Goal: Task Accomplishment & Management: Complete application form

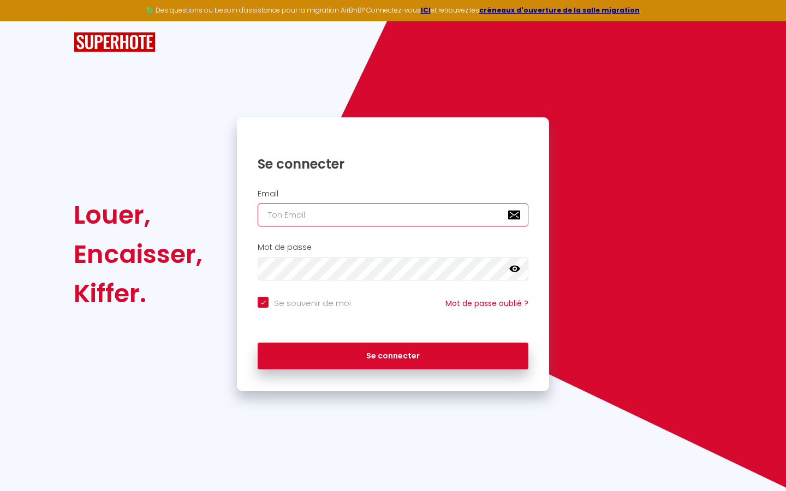
type input "l"
checkbox input "true"
type input "le"
checkbox input "true"
type input "les"
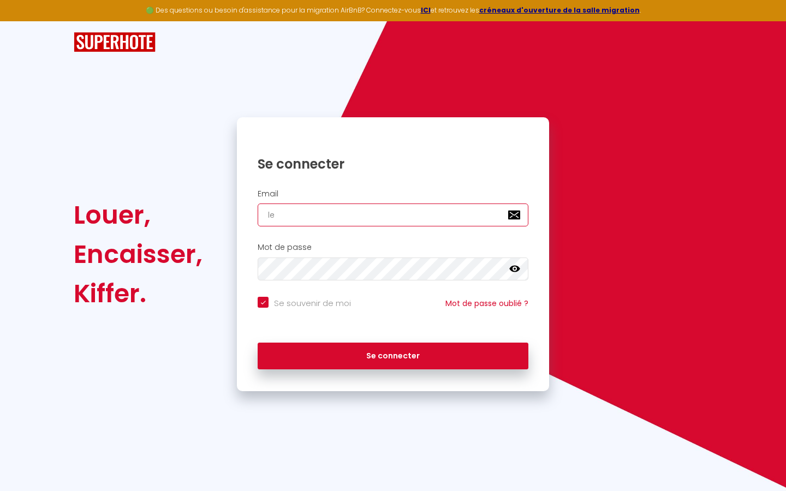
checkbox input "true"
type input "lesp"
checkbox input "true"
type input "lespa"
checkbox input "true"
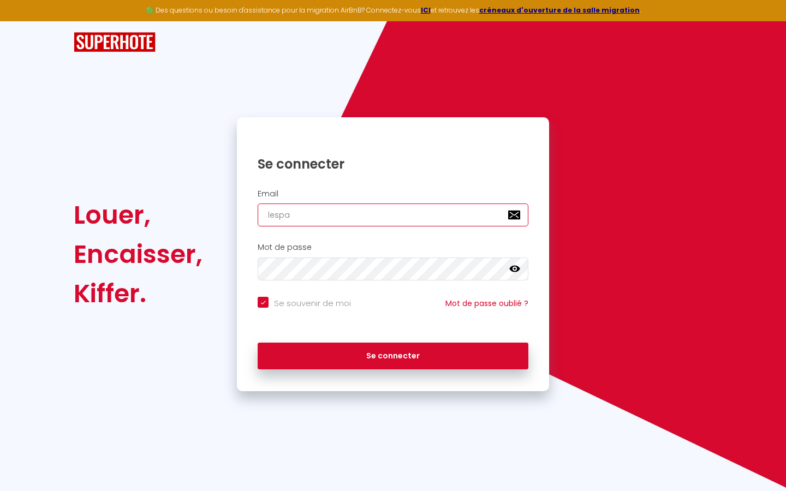
type input "lespac"
checkbox input "true"
type input "lespace"
checkbox input "true"
type input "lespaced"
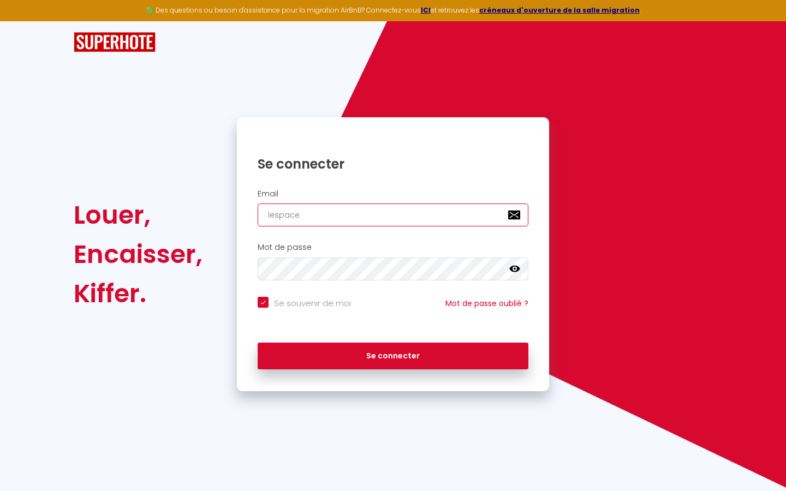
checkbox input "true"
type input "lespacede"
checkbox input "true"
type input "lespacedet"
checkbox input "true"
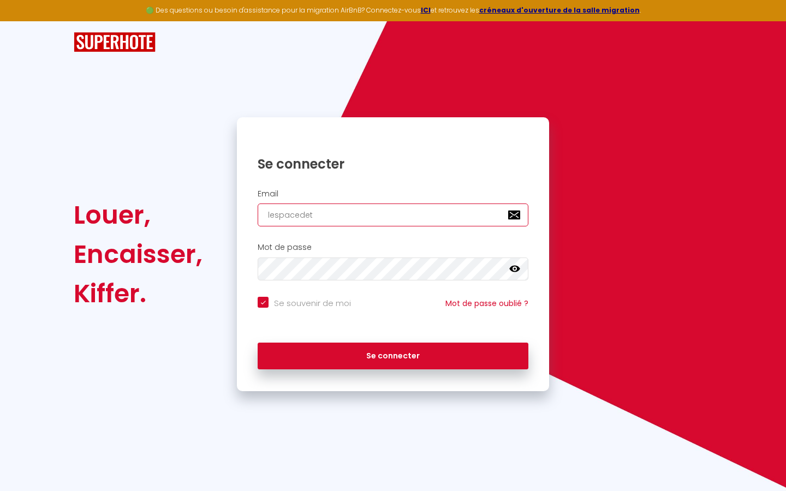
type input "lespacedete"
checkbox input "true"
type input "lespacedeten"
checkbox input "true"
type input "lespacedetent"
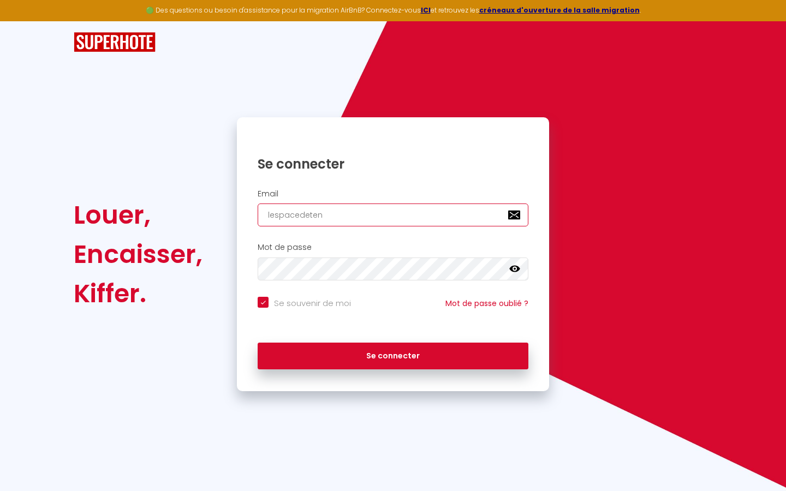
checkbox input "true"
type input "lespacedetente"
checkbox input "true"
type input "lespacedetente@"
checkbox input "true"
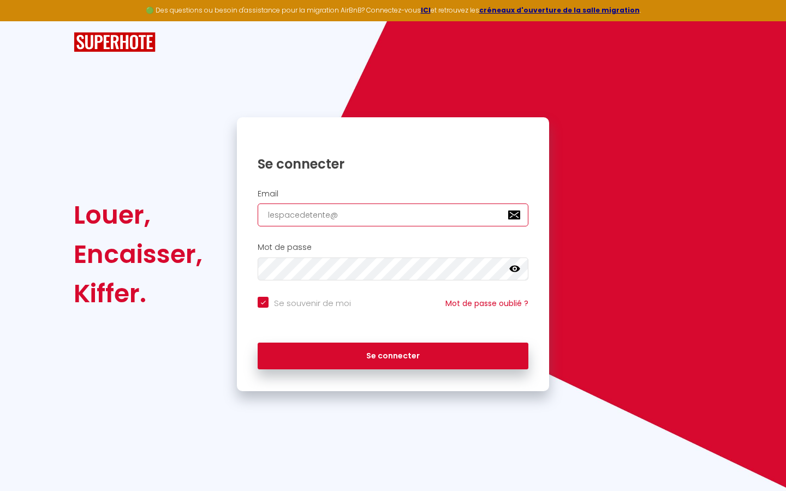
type input "lespacedetente@g"
checkbox input "true"
type input "lespacedetente@gm"
checkbox input "true"
type input "lespacedetente@gma"
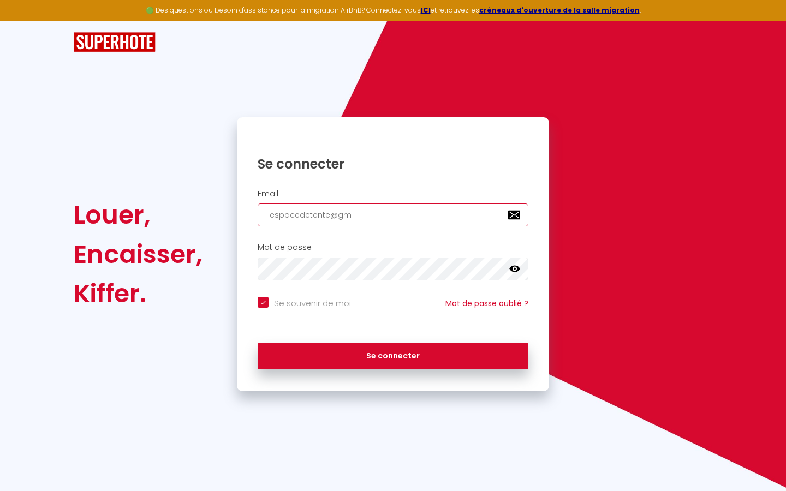
checkbox input "true"
type input "lespacedetente@gmai"
checkbox input "true"
type input "[EMAIL_ADDRESS]"
checkbox input "true"
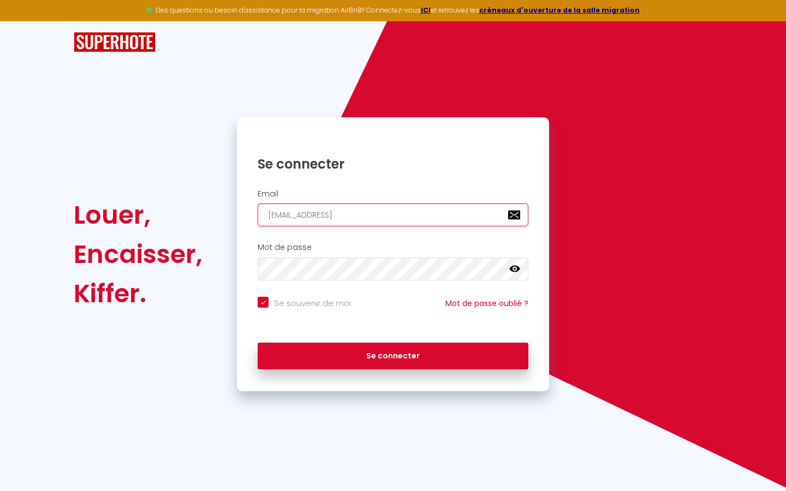
type input "[EMAIL_ADDRESS]."
checkbox input "true"
type input "lespacedetente@gmail.c"
checkbox input "true"
type input "[EMAIL_ADDRESS][DOMAIN_NAME]"
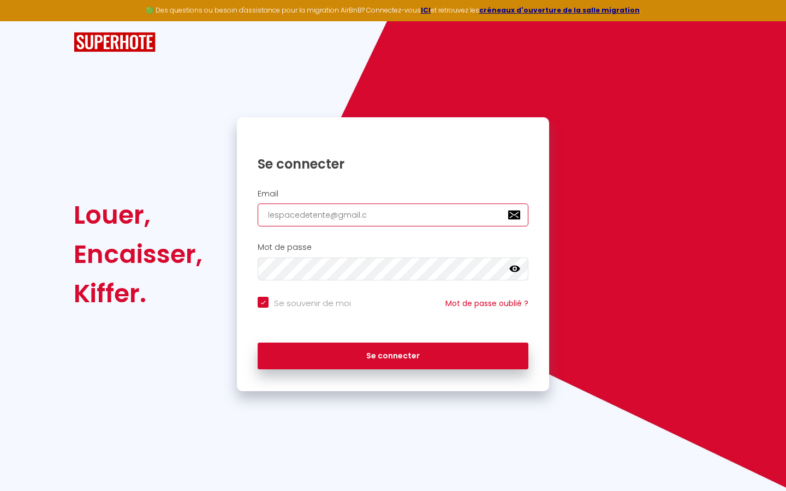
checkbox input "true"
type input "[EMAIL_ADDRESS][DOMAIN_NAME]"
checkbox input "true"
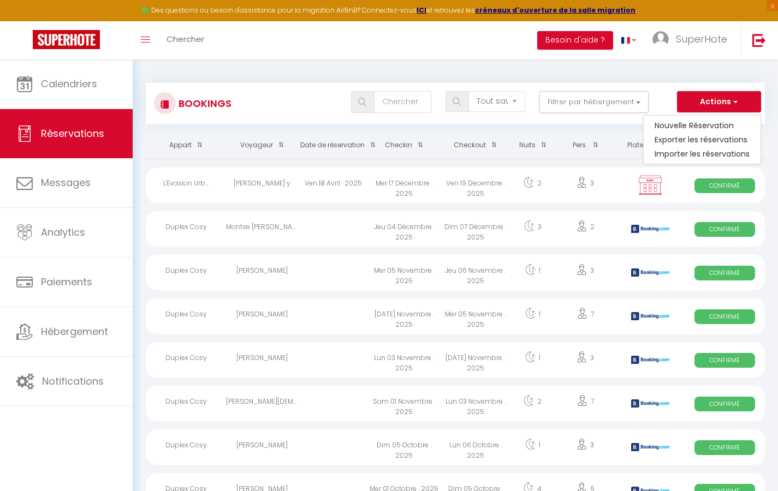
select select
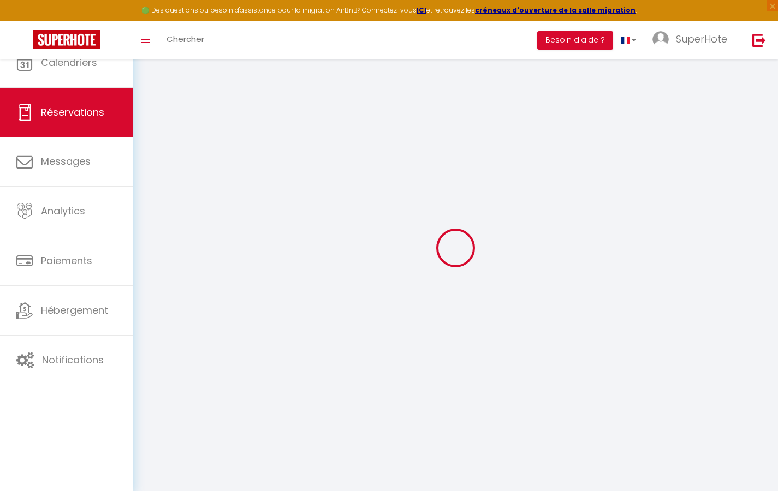
select select
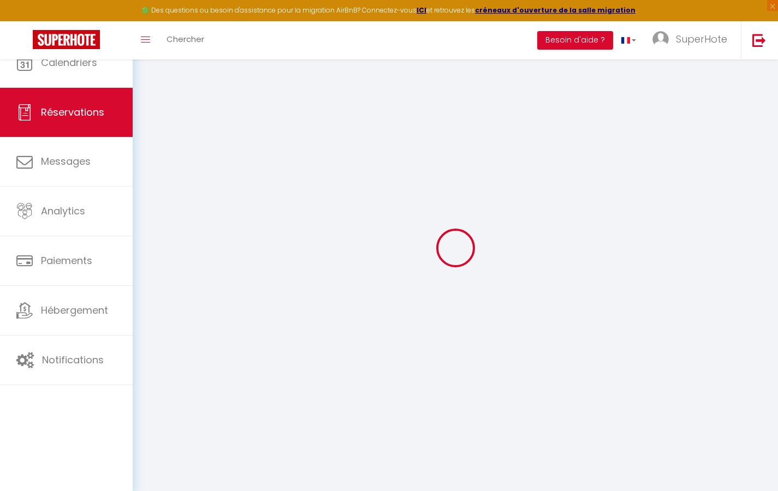
select select
checkbox input "false"
select select
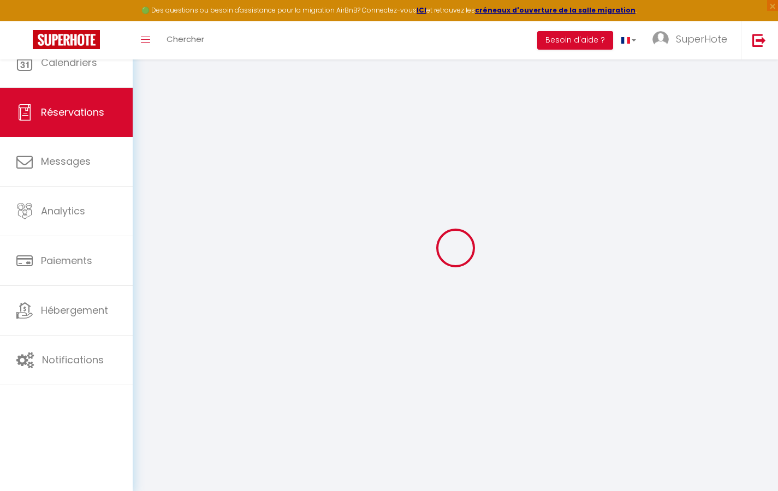
select select
checkbox input "false"
select select
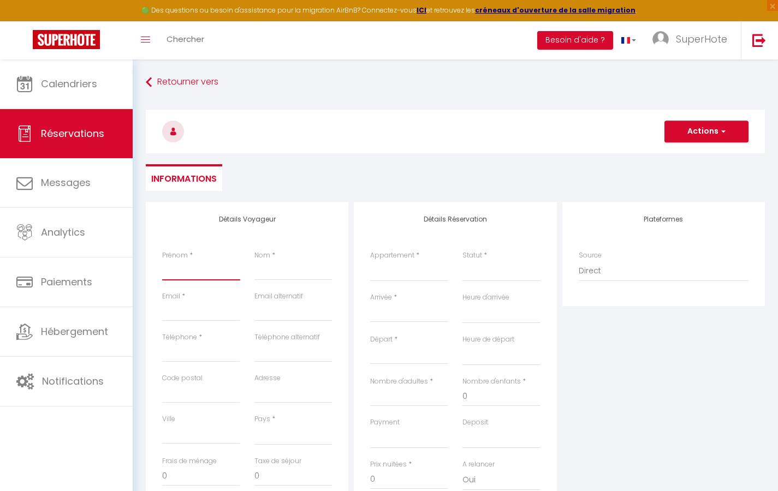
type input "T"
select select
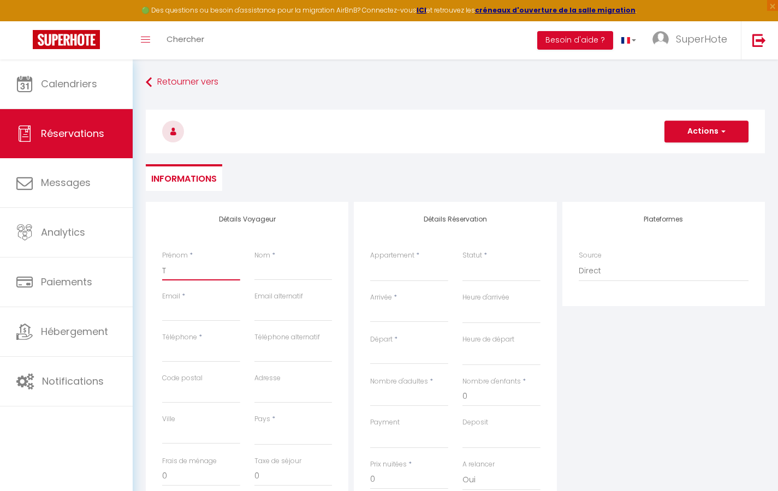
select select
checkbox input "false"
type input "Te"
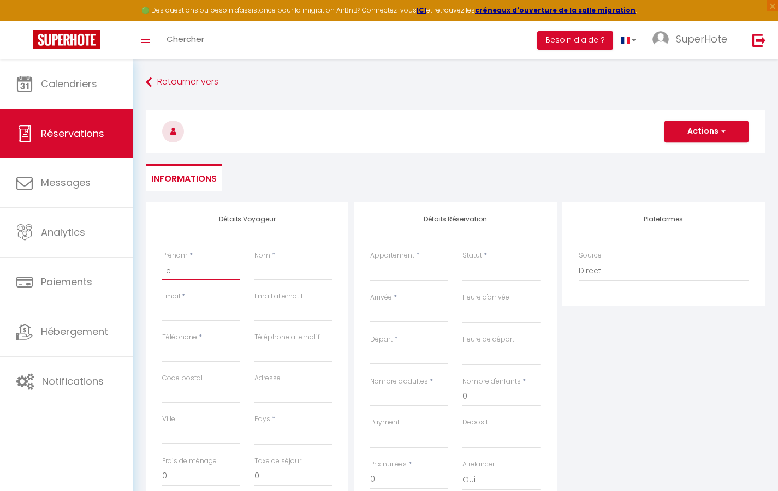
select select
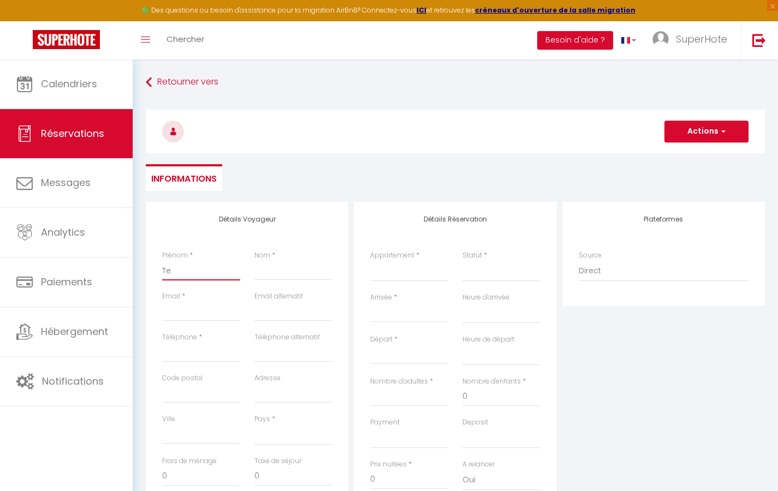
select select
checkbox input "false"
type input "Tes"
select select
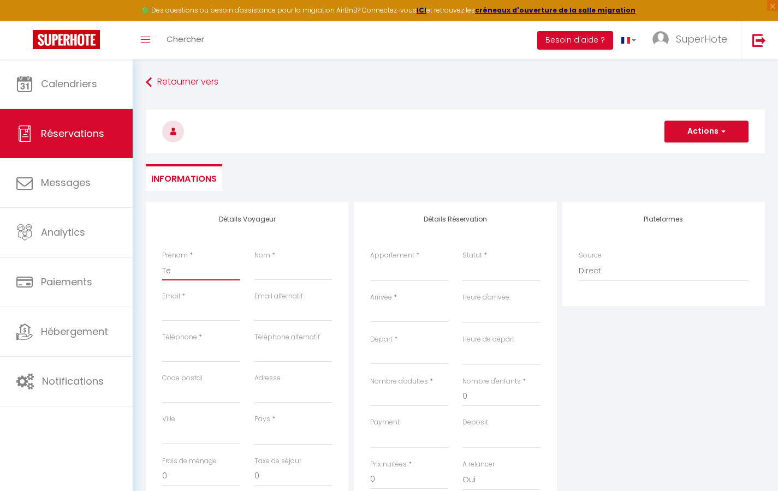
select select
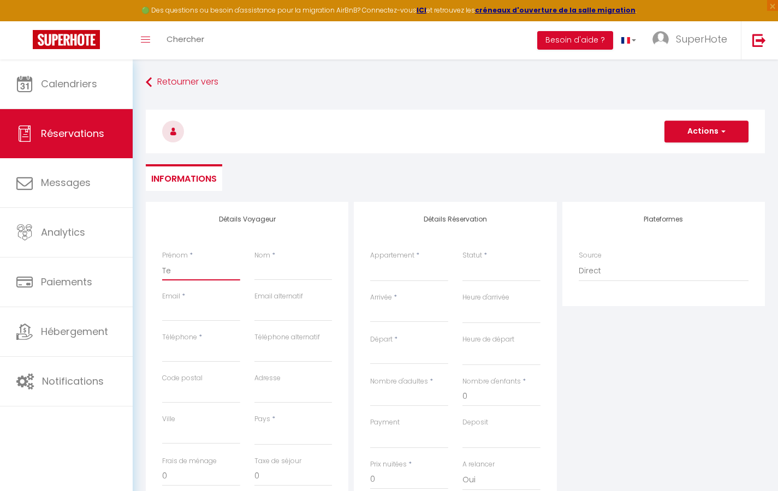
select select
checkbox input "false"
type input "Test"
select select
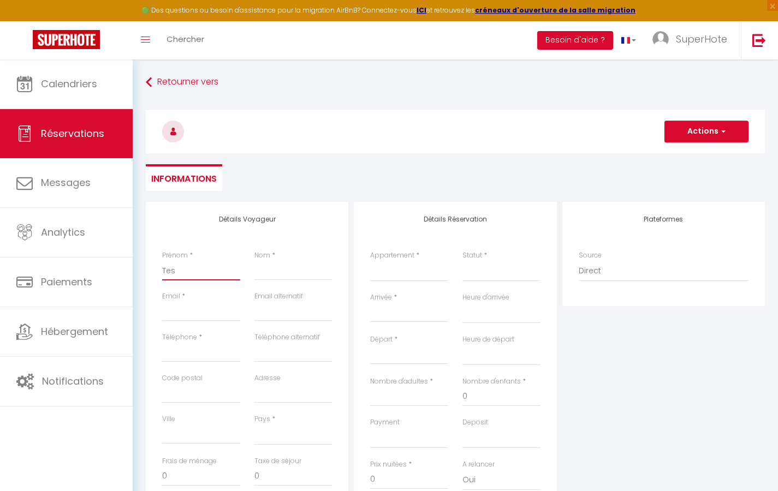
select select
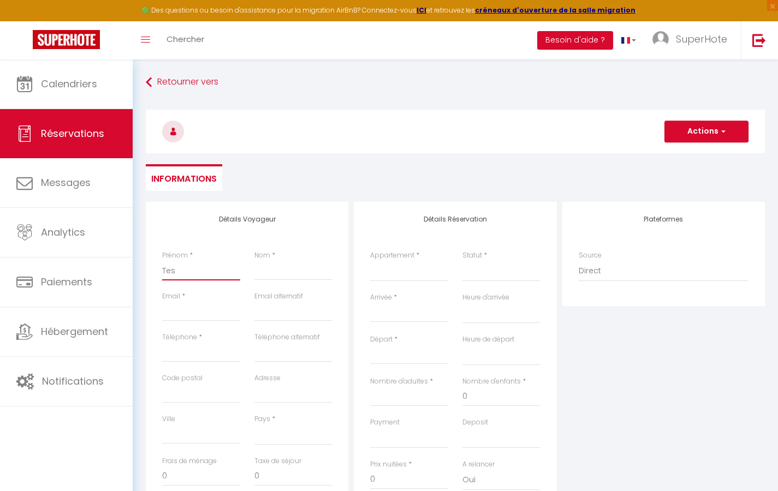
checkbox input "false"
type input "A"
select select
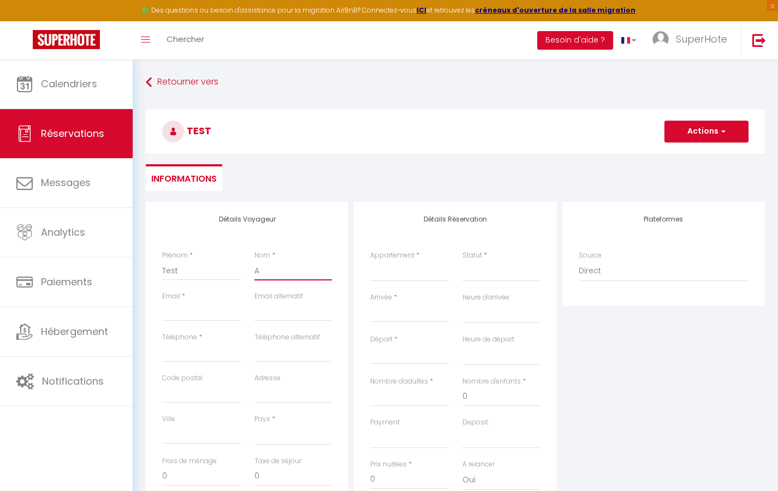
select select
checkbox input "false"
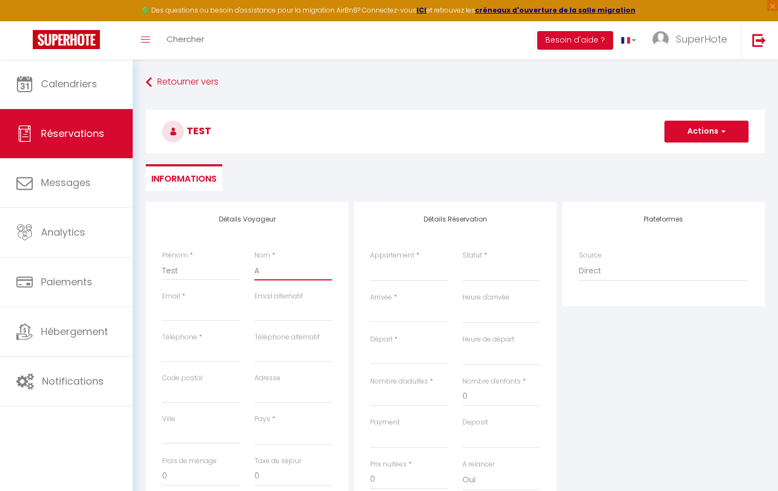
type input "Au"
select select
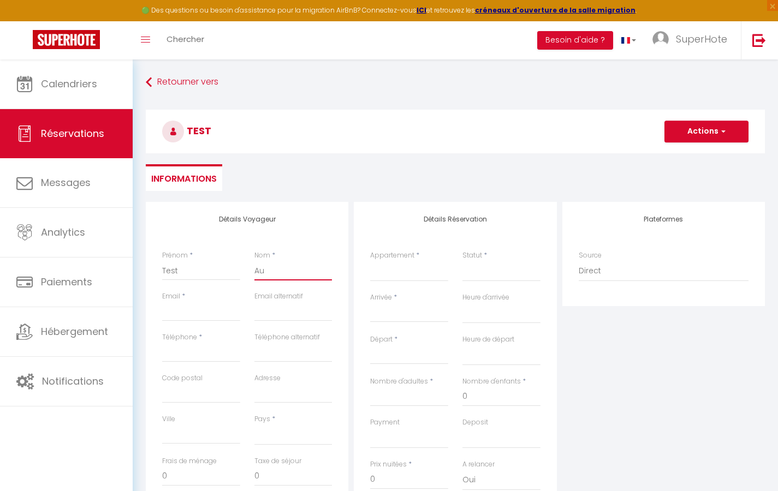
select select
checkbox input "false"
type input "Aut"
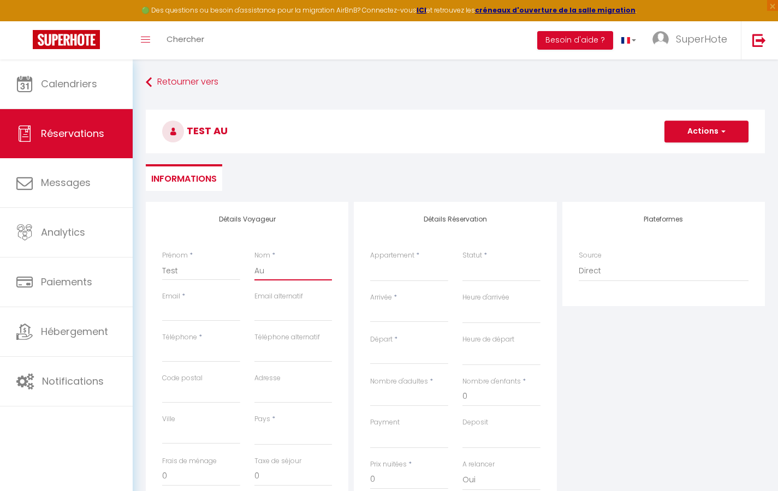
select select
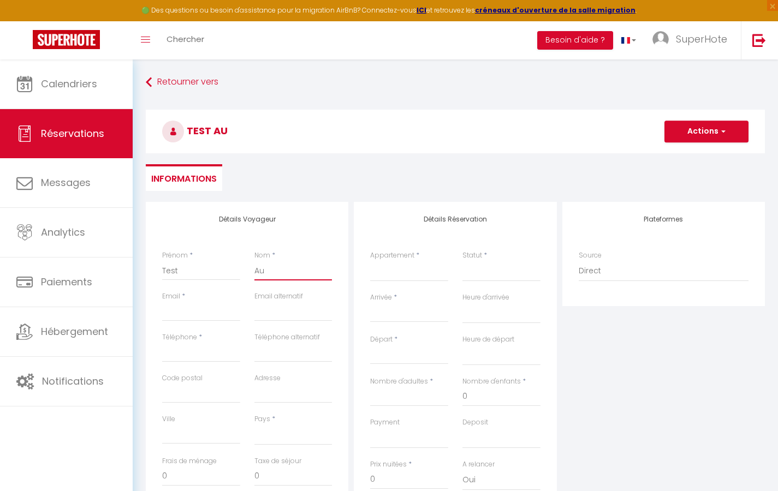
select select
checkbox input "false"
type input "Auto"
select select
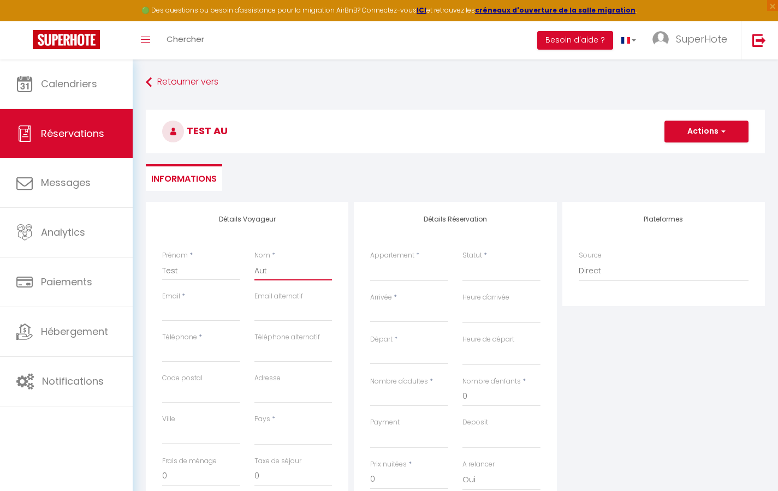
select select
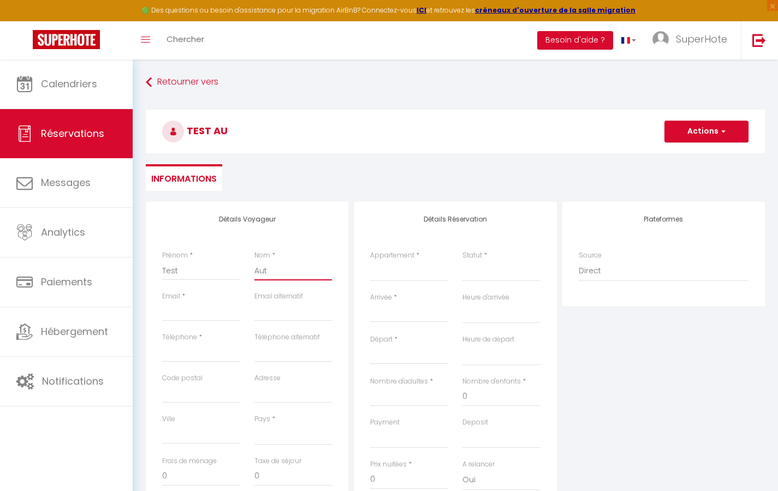
select select
checkbox input "false"
type input "[EMAIL_ADDRESS][DOMAIN_NAME]"
select select
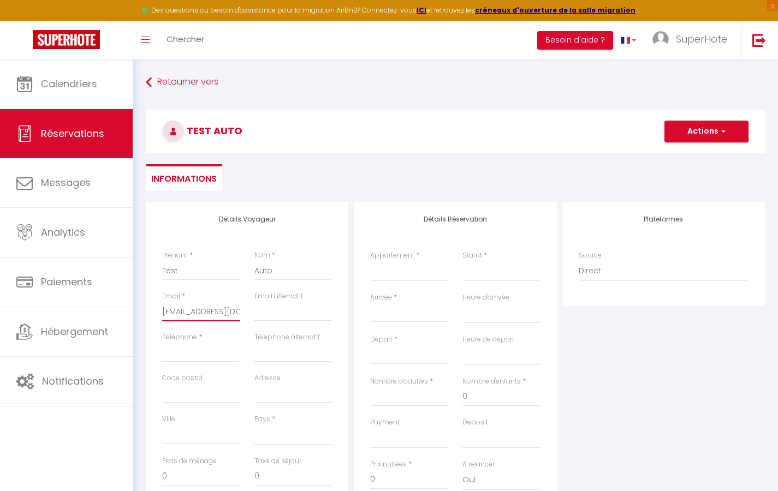
select select
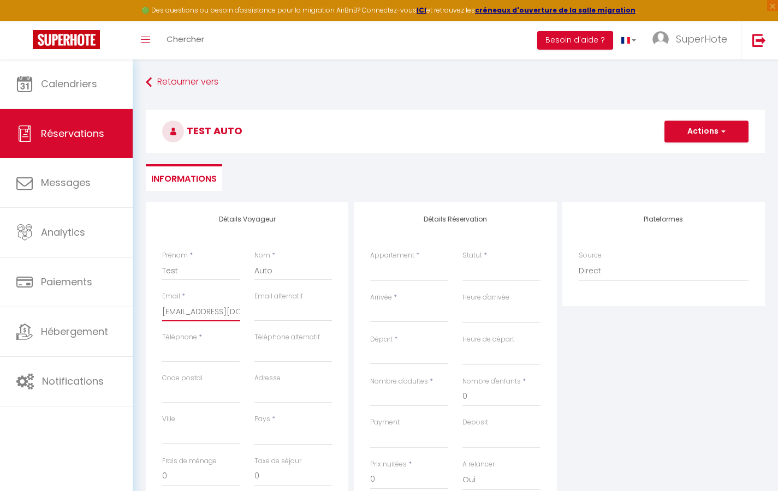
checkbox input "false"
type input "0"
select select
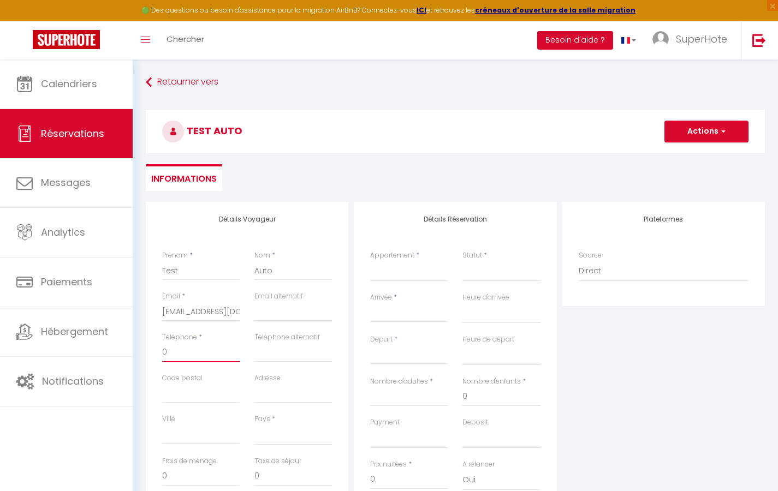
select select
checkbox input "false"
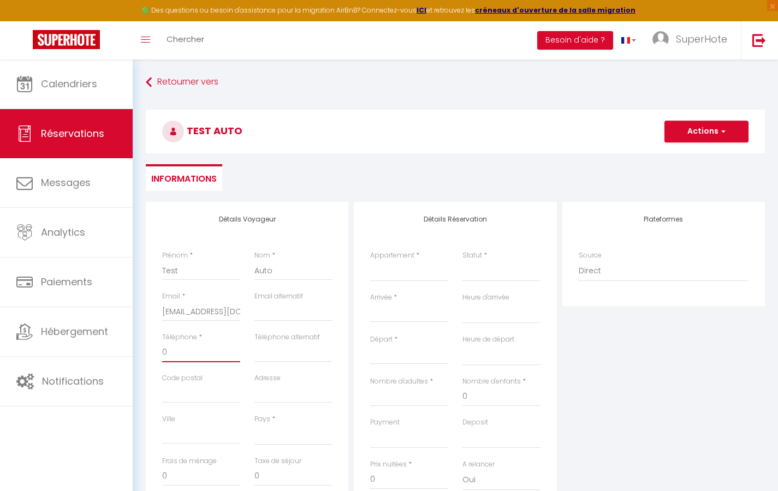
type input "06"
select select
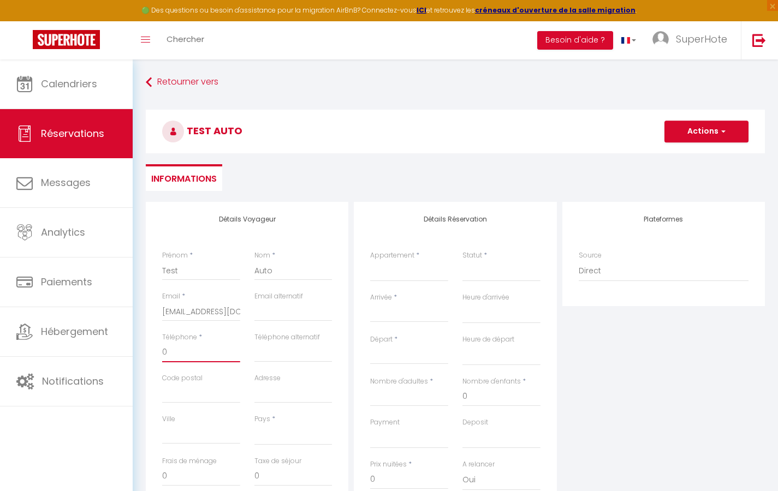
select select
checkbox input "false"
type input "060"
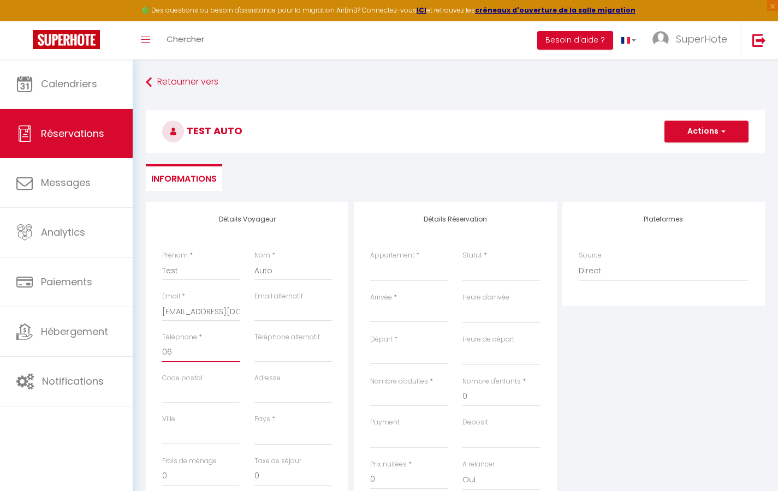
select select
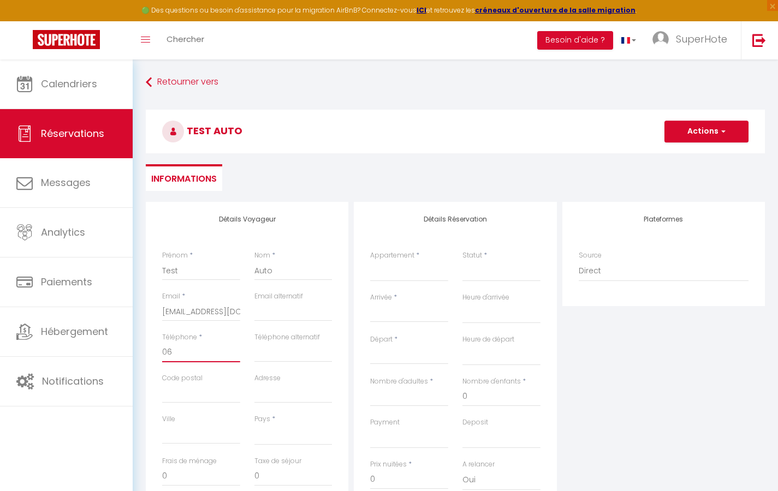
select select
checkbox input "false"
type input "0605"
select select
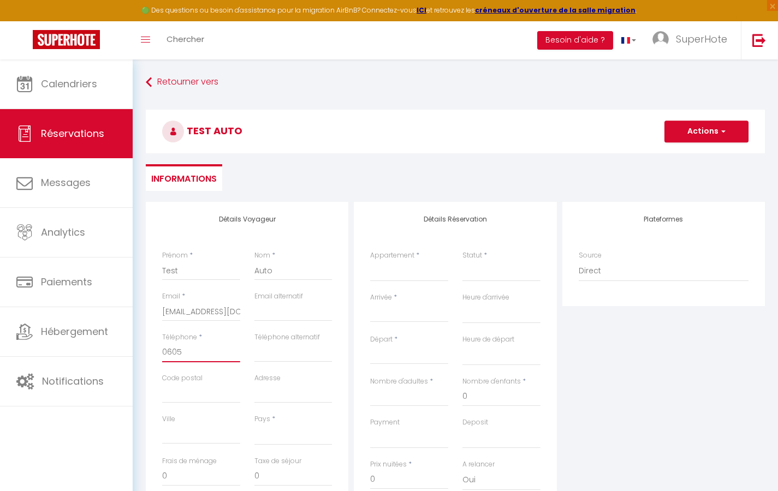
select select
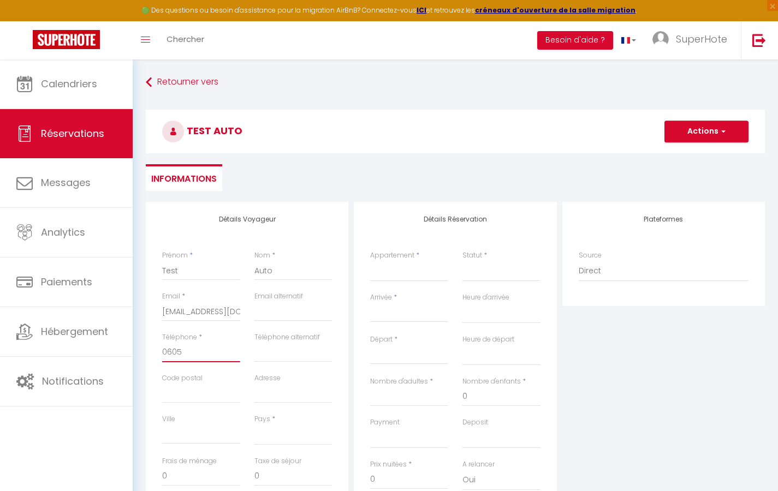
select select
checkbox input "false"
type input "06050"
select select
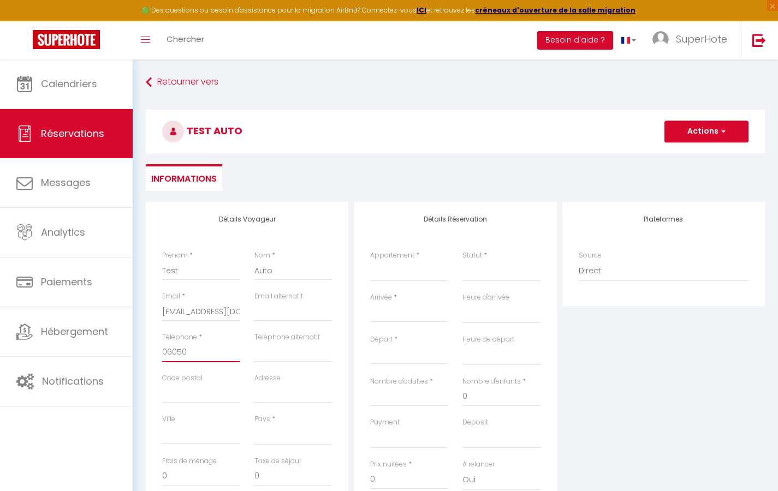
select select
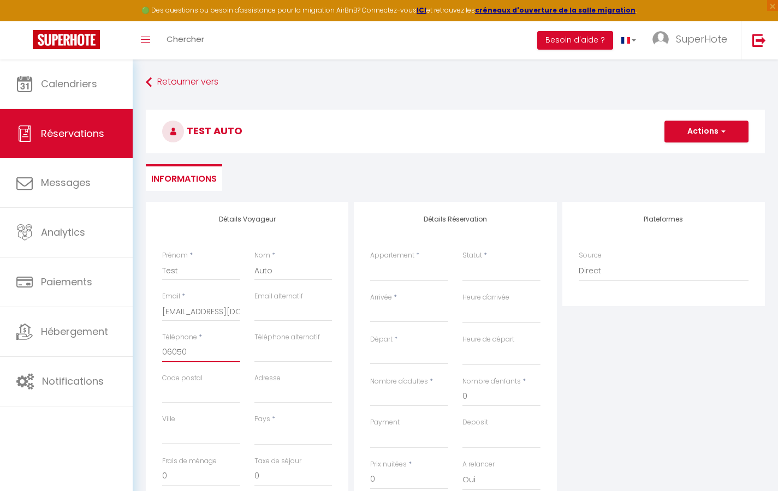
checkbox input "false"
type input "060504"
select select
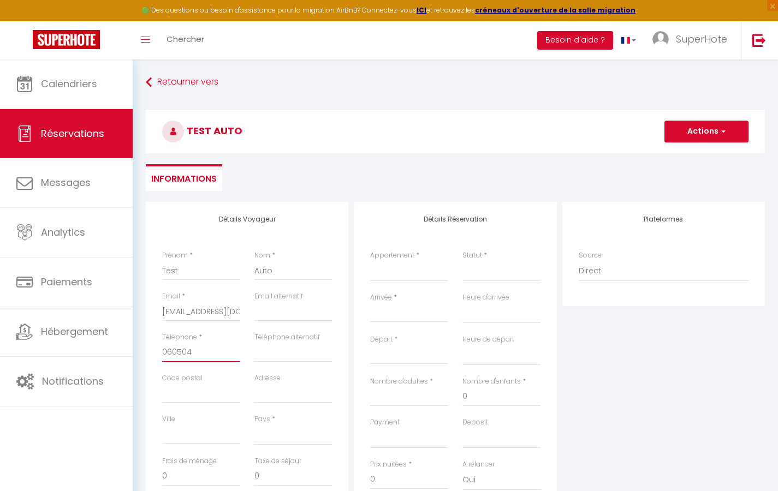
select select
